Goal: Share content

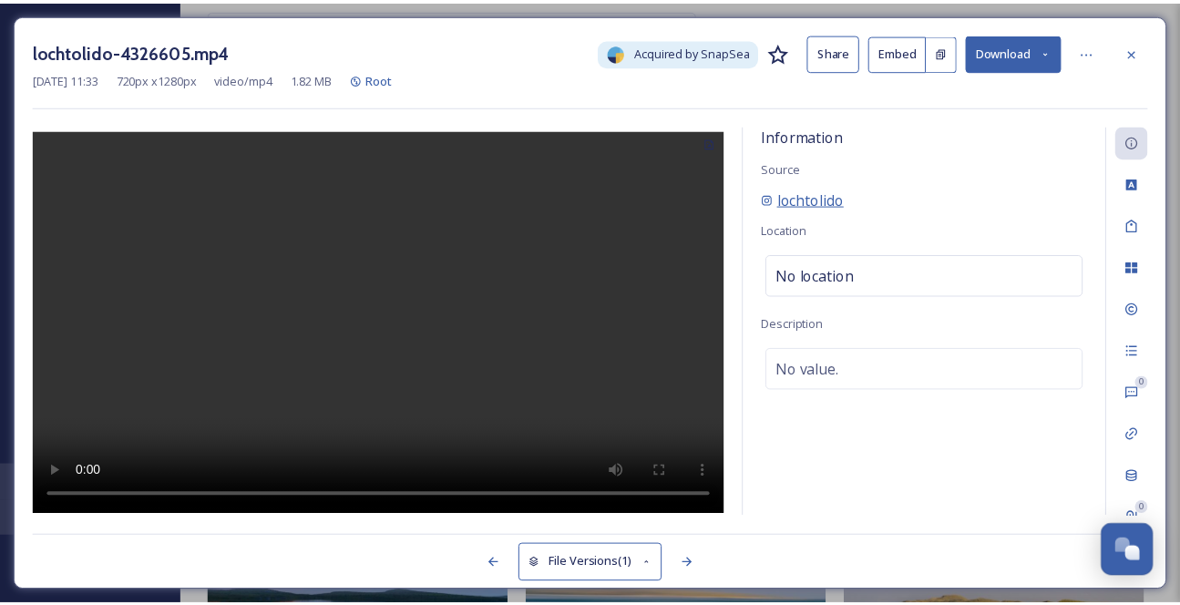
scroll to position [17396, 0]
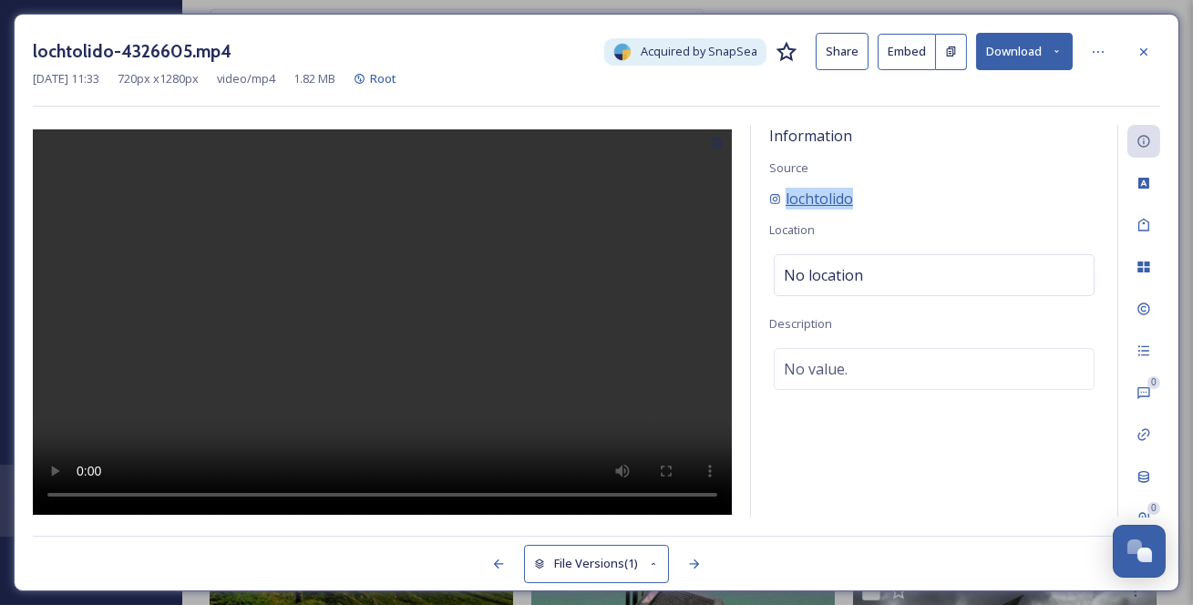
drag, startPoint x: 837, startPoint y: 217, endPoint x: 787, endPoint y: 223, distance: 49.6
click at [787, 210] on div "lochtolido" at bounding box center [934, 199] width 330 height 22
copy span "lochtolido"
click at [1149, 46] on icon at bounding box center [1143, 52] width 15 height 15
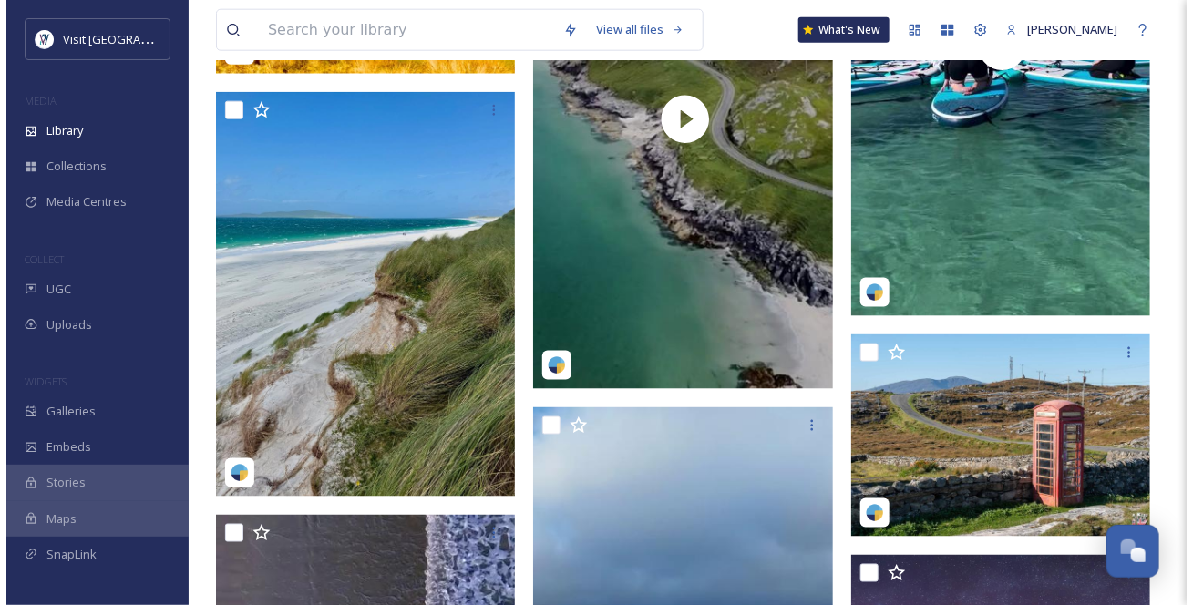
scroll to position [3313, 0]
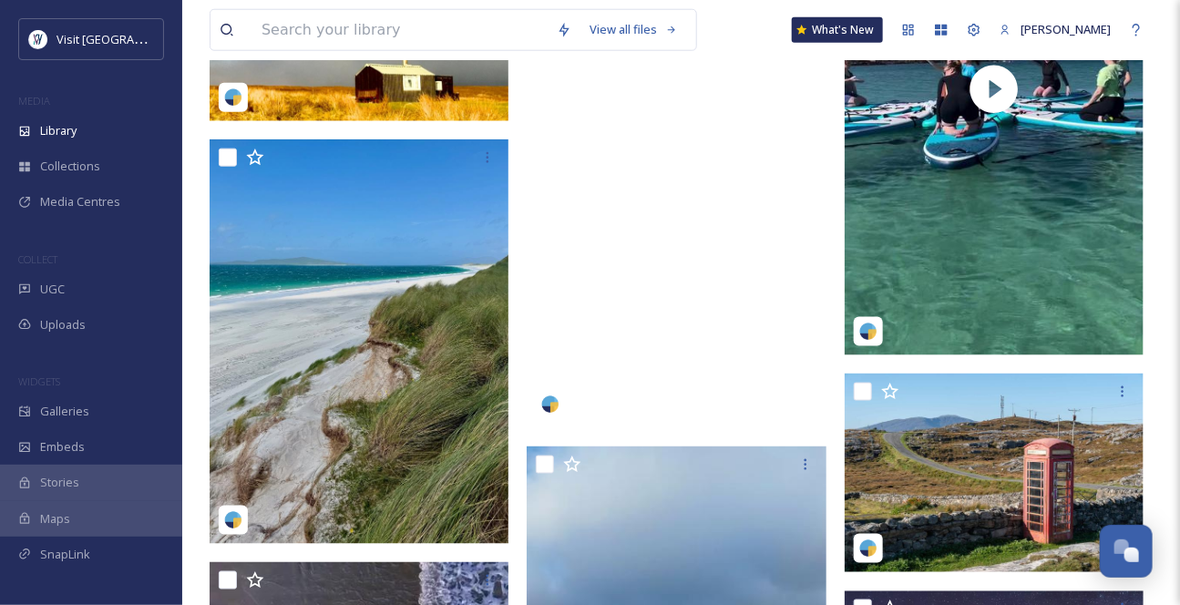
click at [737, 388] on video "ourplaceonthedunes-5515391.mp4" at bounding box center [676, 162] width 299 height 531
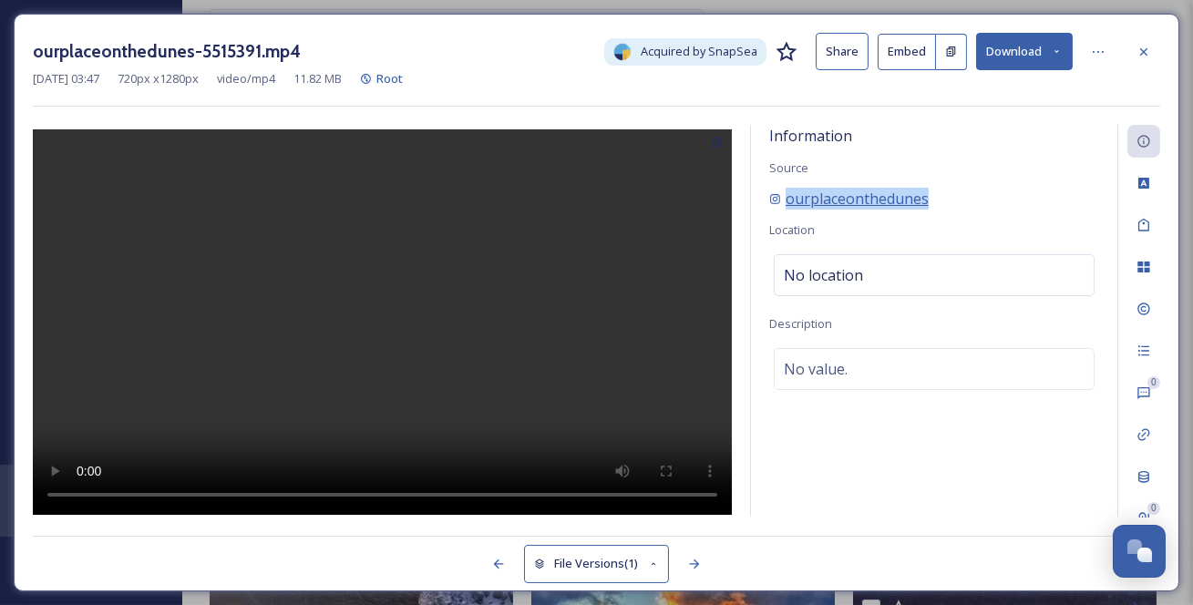
drag, startPoint x: 986, startPoint y: 219, endPoint x: 790, endPoint y: 215, distance: 196.0
click at [790, 210] on div "ourplaceonthedunes" at bounding box center [934, 199] width 330 height 22
copy span "ourplaceonthedunes"
